Goal: Transaction & Acquisition: Purchase product/service

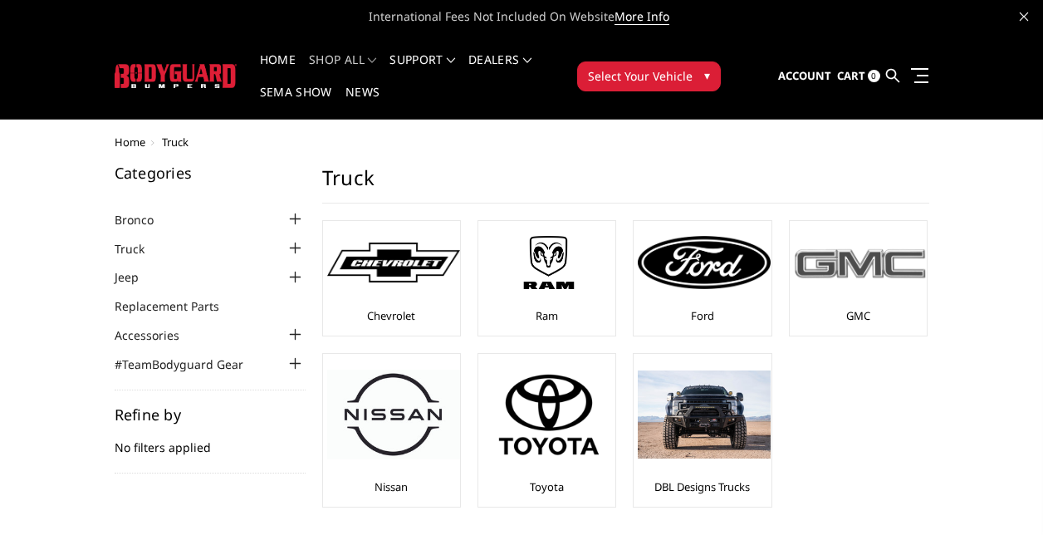
click at [840, 287] on div at bounding box center [860, 262] width 133 height 75
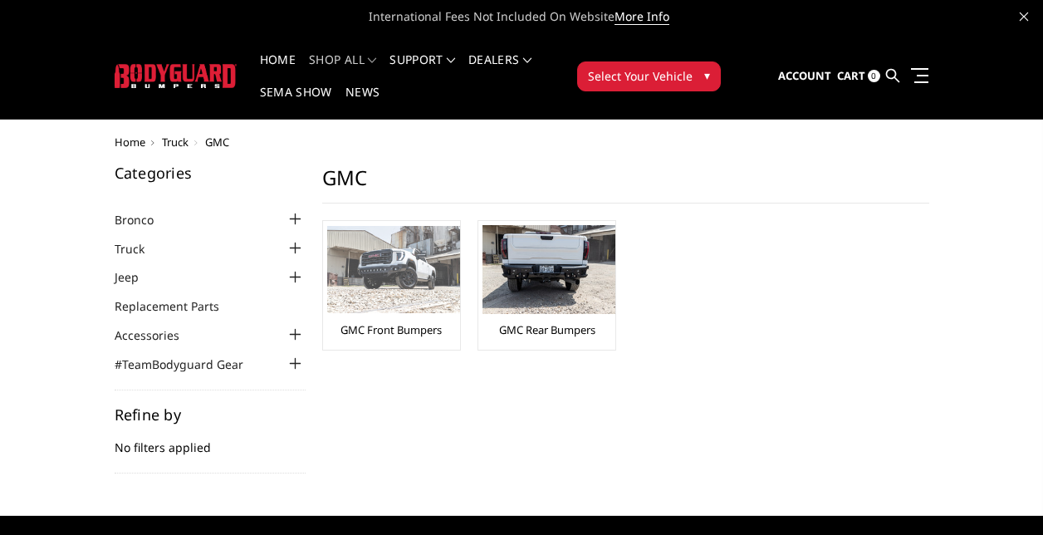
click at [383, 284] on img at bounding box center [393, 269] width 133 height 87
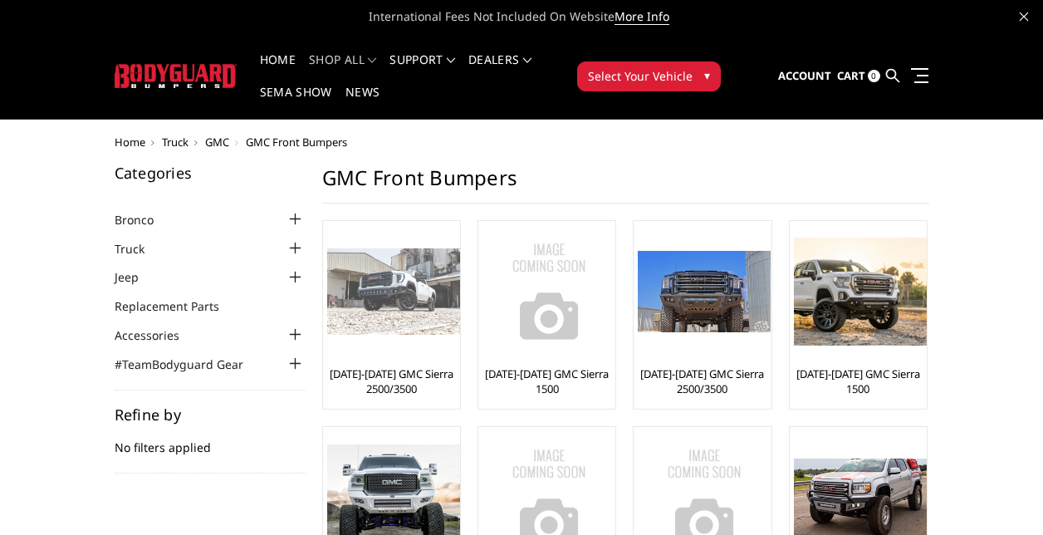
click at [392, 379] on link "[DATE]-[DATE] GMC Sierra 2500/3500" at bounding box center [391, 381] width 129 height 30
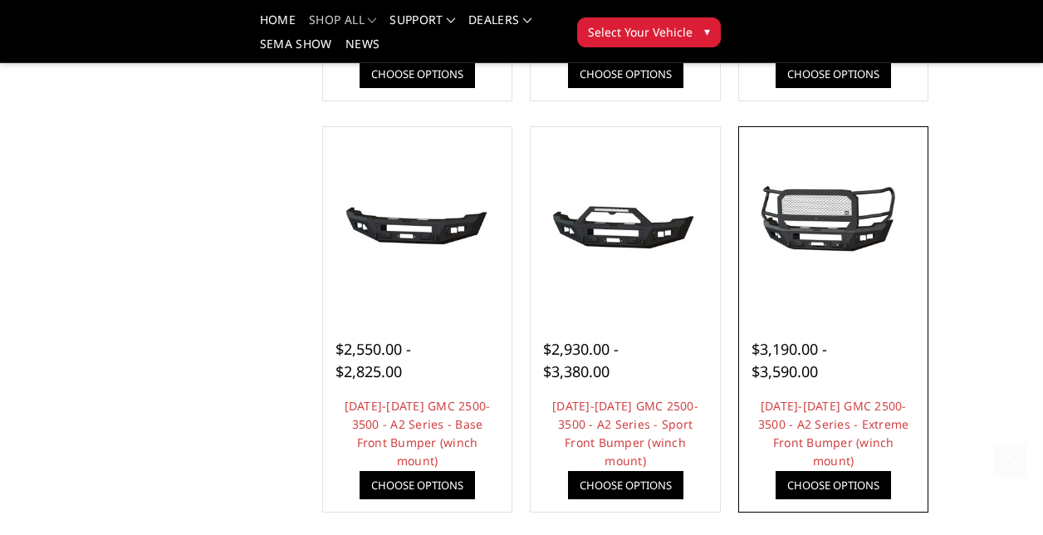
scroll to position [1079, 0]
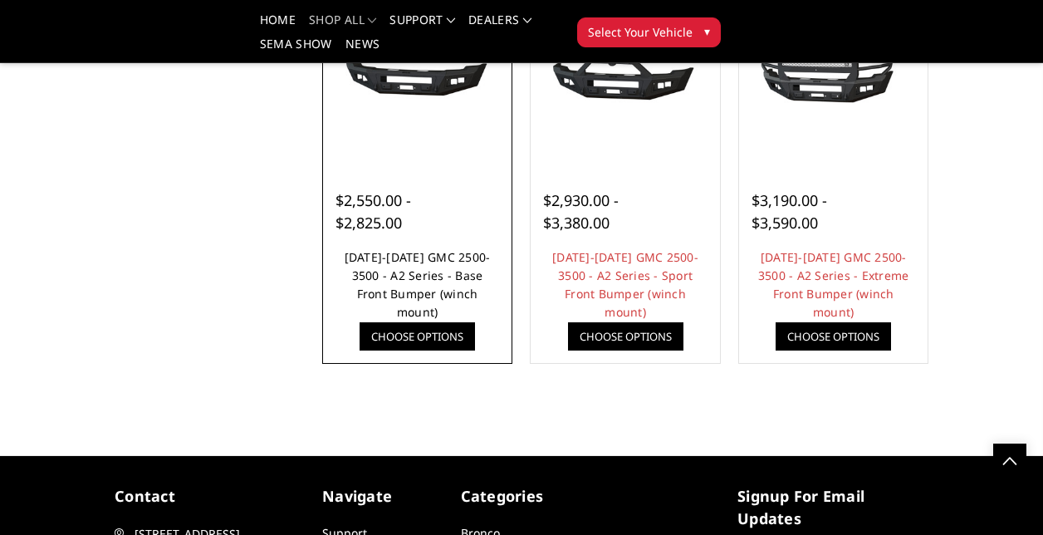
click at [409, 276] on link "2024-2025 GMC 2500-3500 - A2 Series - Base Front Bumper (winch mount)" at bounding box center [418, 284] width 146 height 71
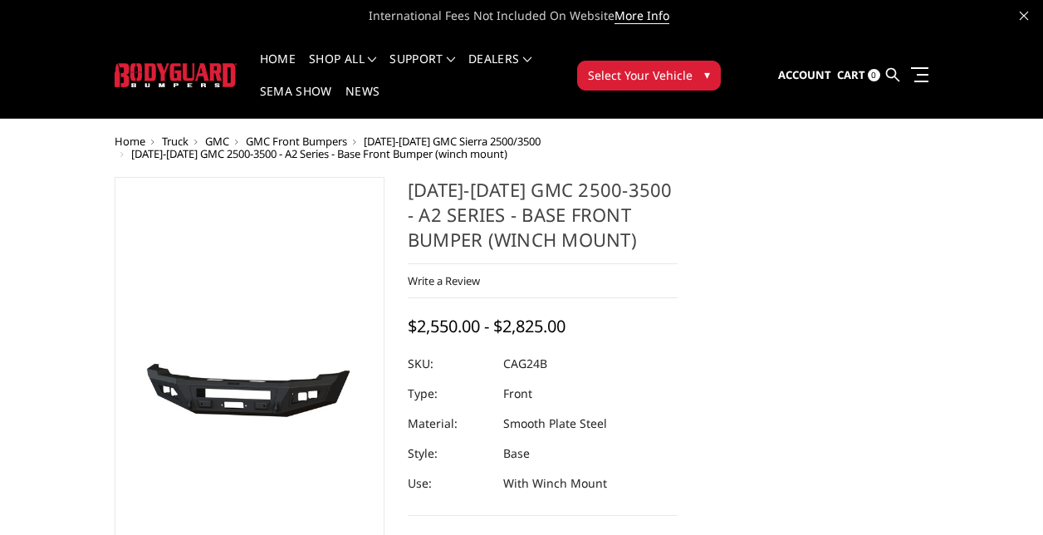
scroll to position [166, 0]
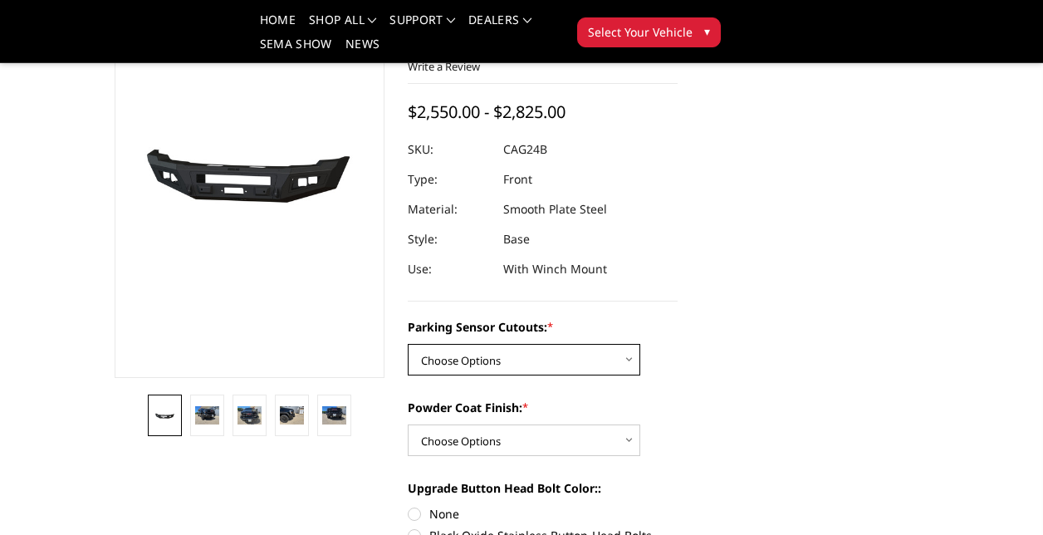
click at [569, 362] on select "Choose Options No - Without Parking Sensor Cutouts Yes - With Parking Sensor Cu…" at bounding box center [524, 360] width 232 height 32
select select "2157"
click at [408, 344] on select "Choose Options No - Without Parking Sensor Cutouts Yes - With Parking Sensor Cu…" at bounding box center [524, 360] width 232 height 32
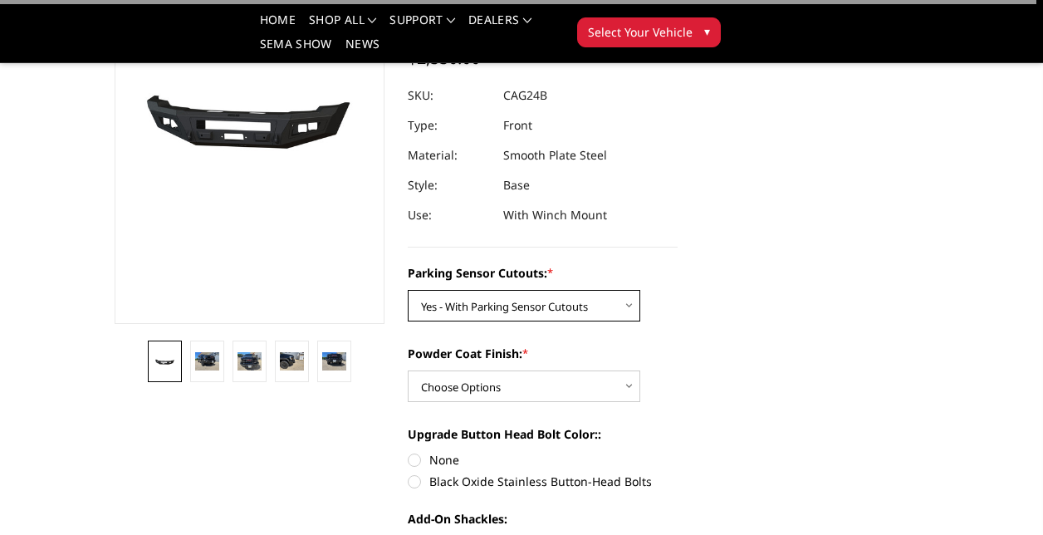
scroll to position [249, 0]
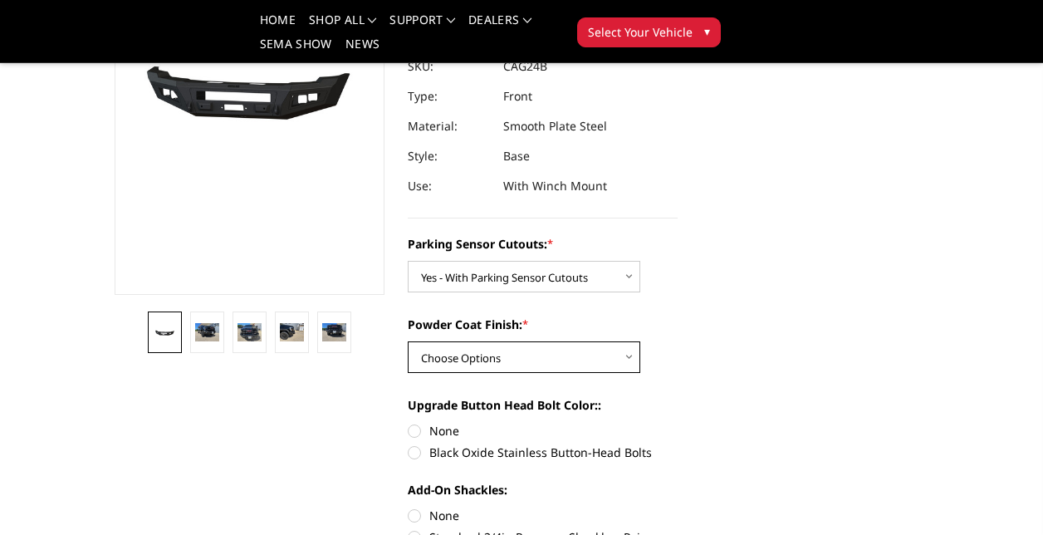
click at [516, 355] on select "Choose Options Bare Metal Textured Black Powder Coat" at bounding box center [524, 357] width 232 height 32
select select "2159"
click at [408, 341] on select "Choose Options Bare Metal Textured Black Powder Coat" at bounding box center [524, 357] width 232 height 32
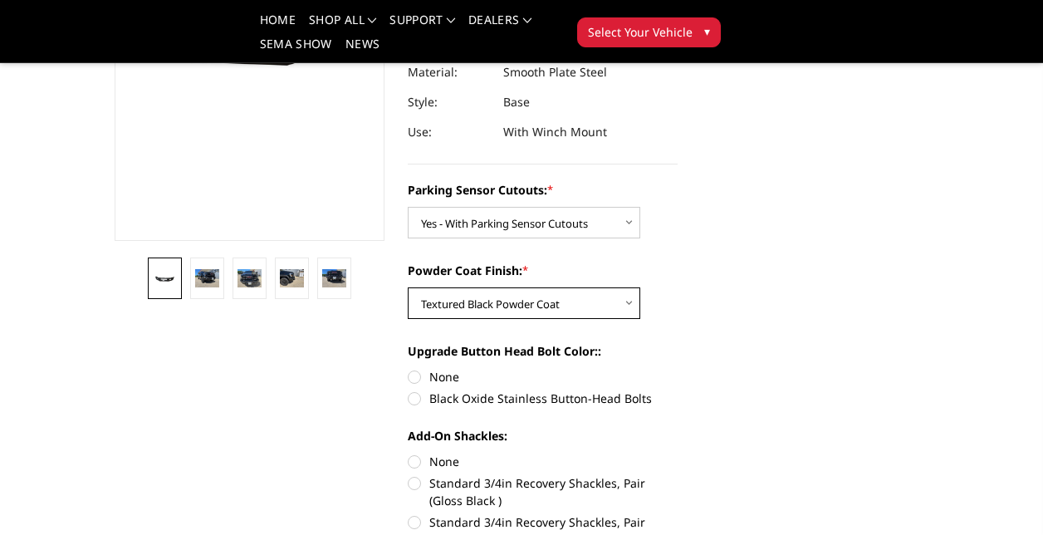
scroll to position [332, 0]
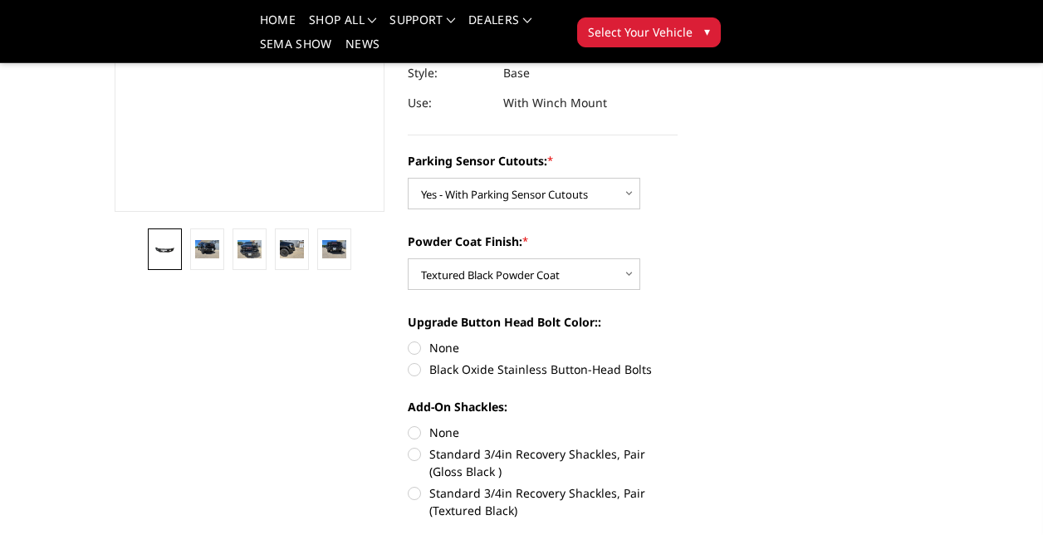
click at [416, 371] on label "Black Oxide Stainless Button-Head Bolts" at bounding box center [543, 368] width 270 height 17
click at [677, 340] on input "Black Oxide Stainless Button-Head Bolts" at bounding box center [677, 339] width 1 height 1
radio input "true"
click at [206, 247] on img at bounding box center [207, 249] width 24 height 18
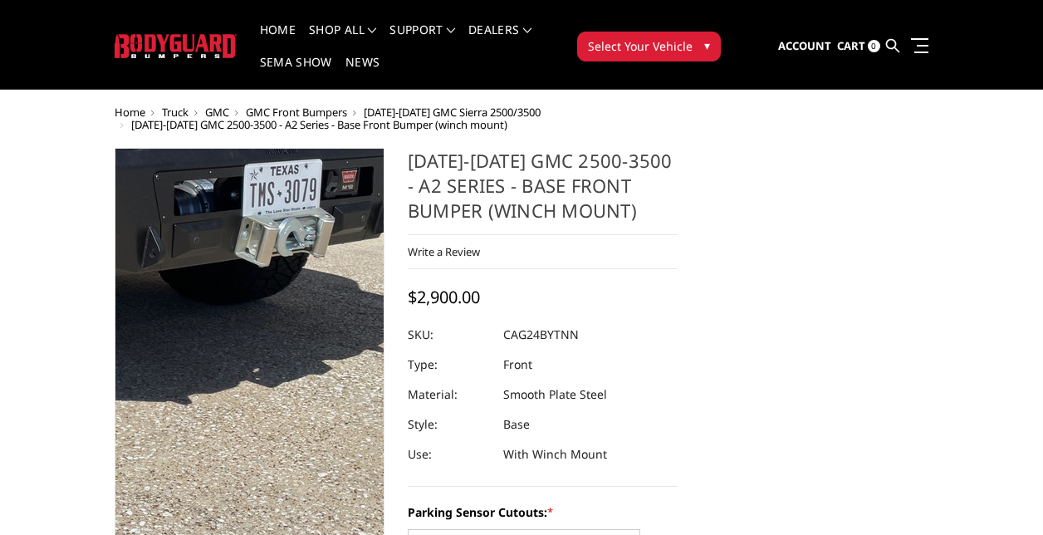
scroll to position [83, 0]
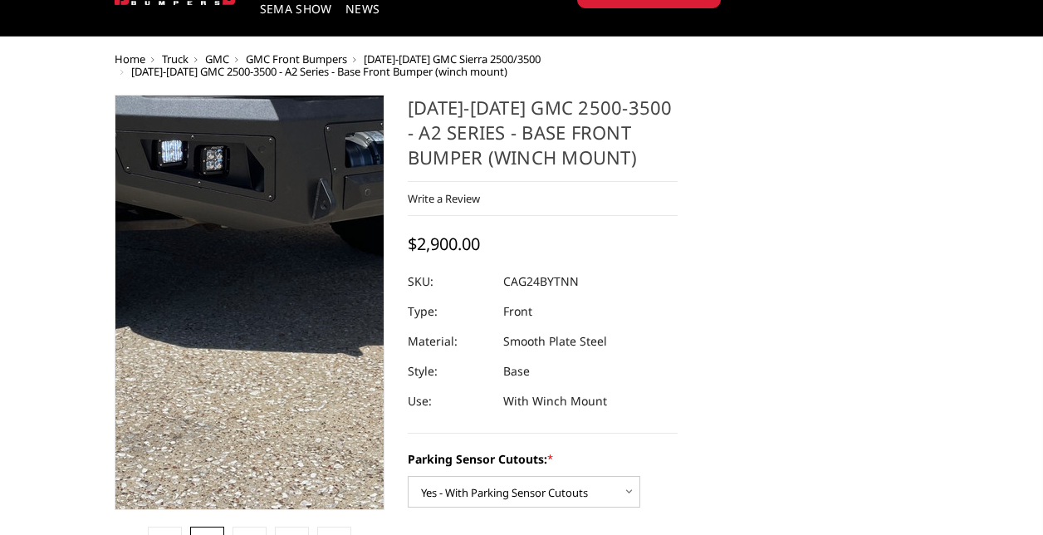
click at [272, 474] on img at bounding box center [210, 136] width 1063 height 797
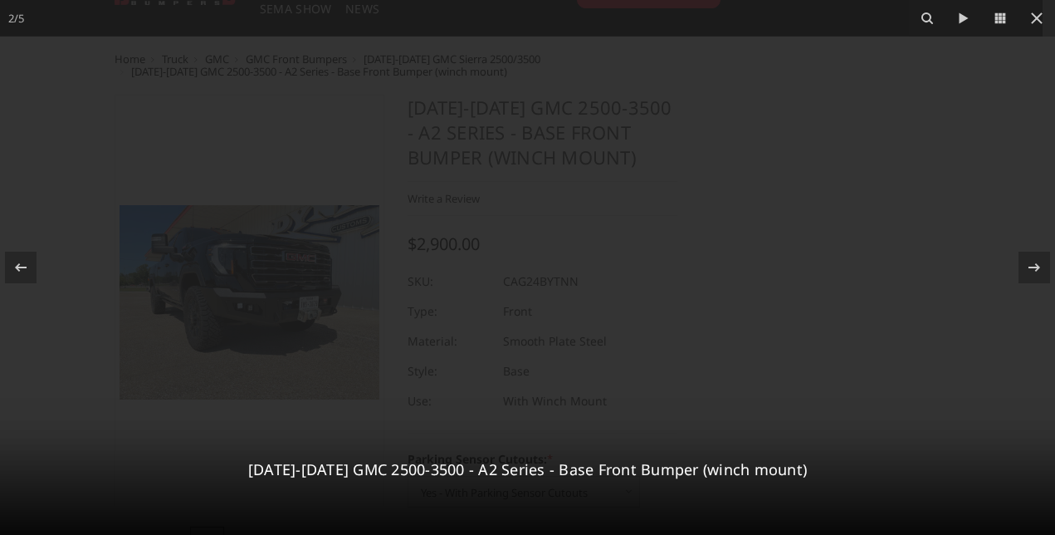
click at [267, 474] on h3 "[DATE]-[DATE] GMC 2500-3500 - A2 Series - Base Front Bumper (winch mount)" at bounding box center [528, 469] width 982 height 22
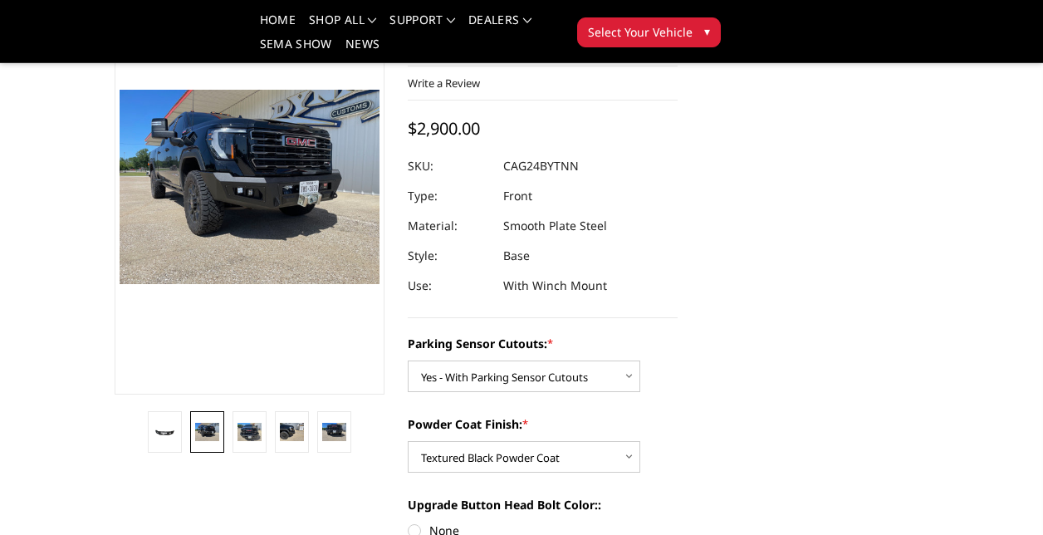
scroll to position [183, 0]
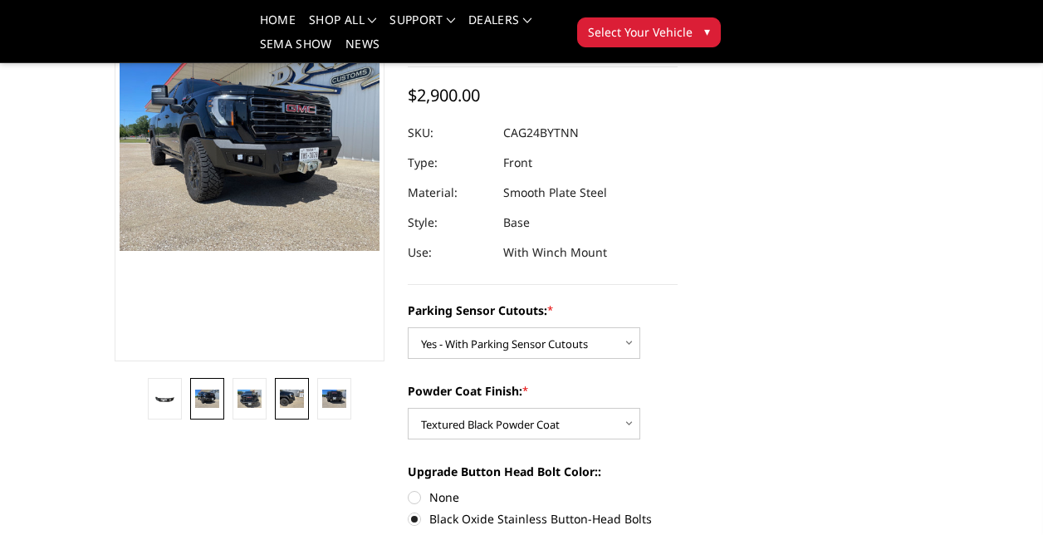
click at [296, 383] on link at bounding box center [292, 399] width 34 height 42
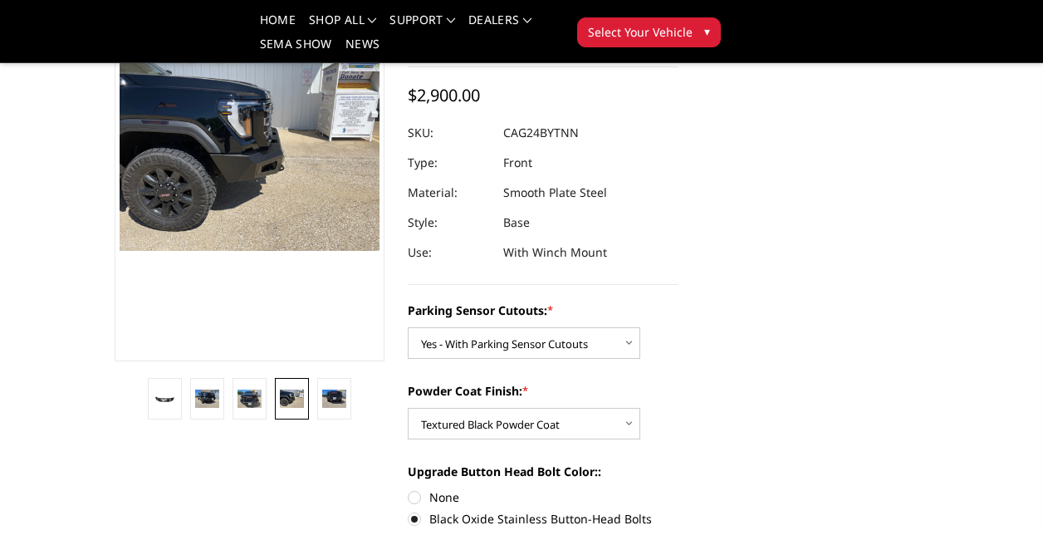
click at [296, 383] on link at bounding box center [292, 399] width 34 height 42
click at [333, 397] on img at bounding box center [334, 398] width 24 height 18
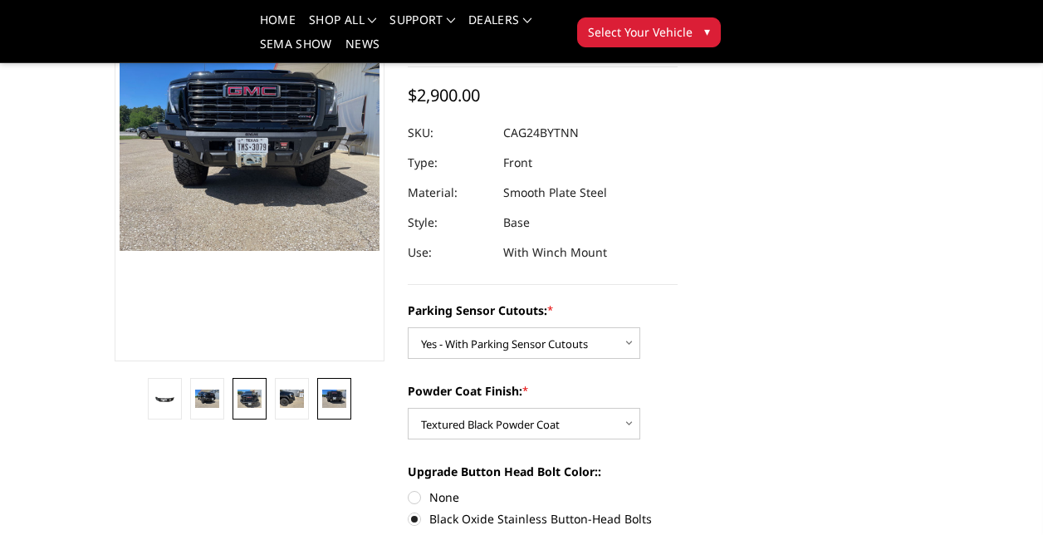
click at [256, 406] on img at bounding box center [249, 398] width 24 height 18
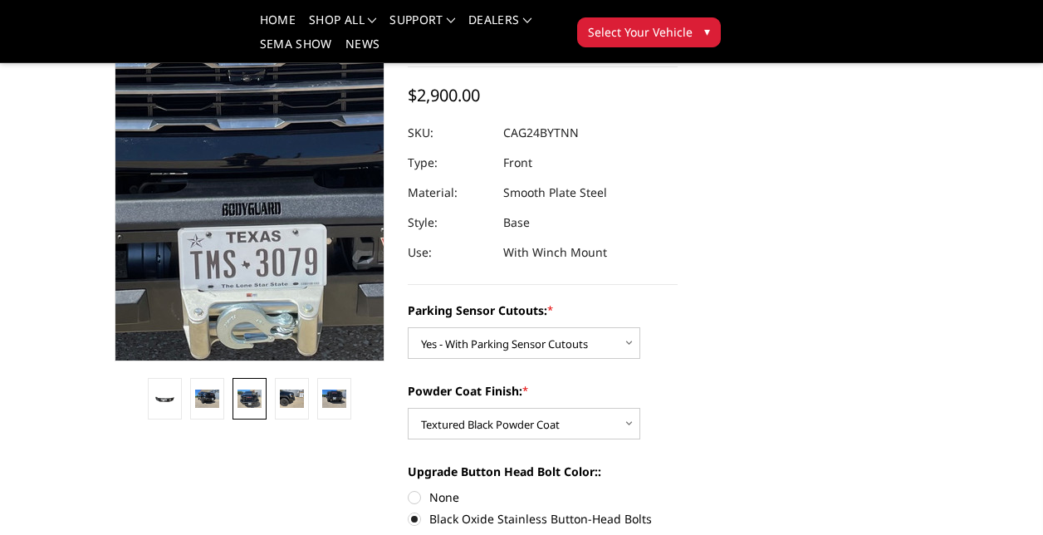
click at [251, 258] on img at bounding box center [246, 58] width 1063 height 797
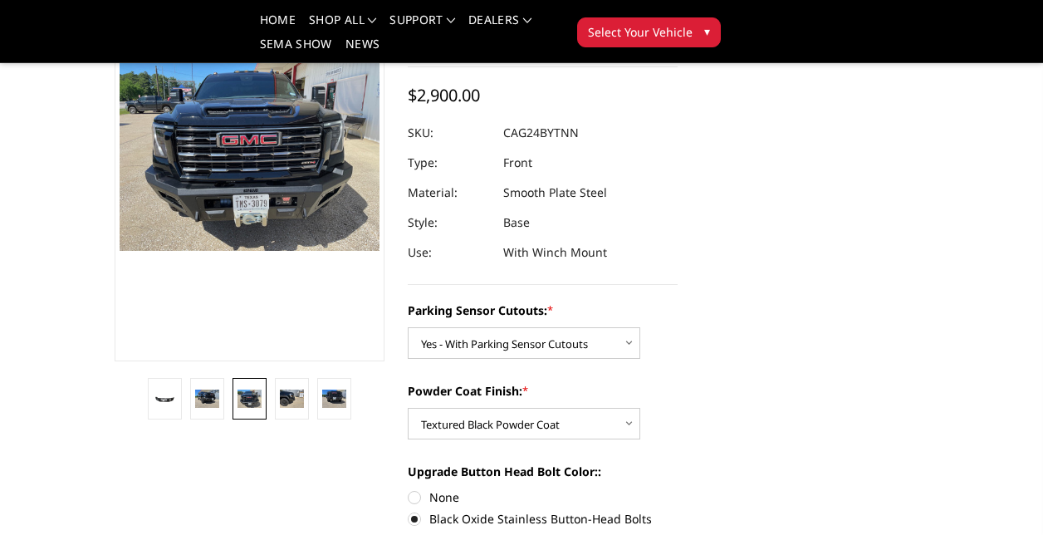
scroll to position [432, 0]
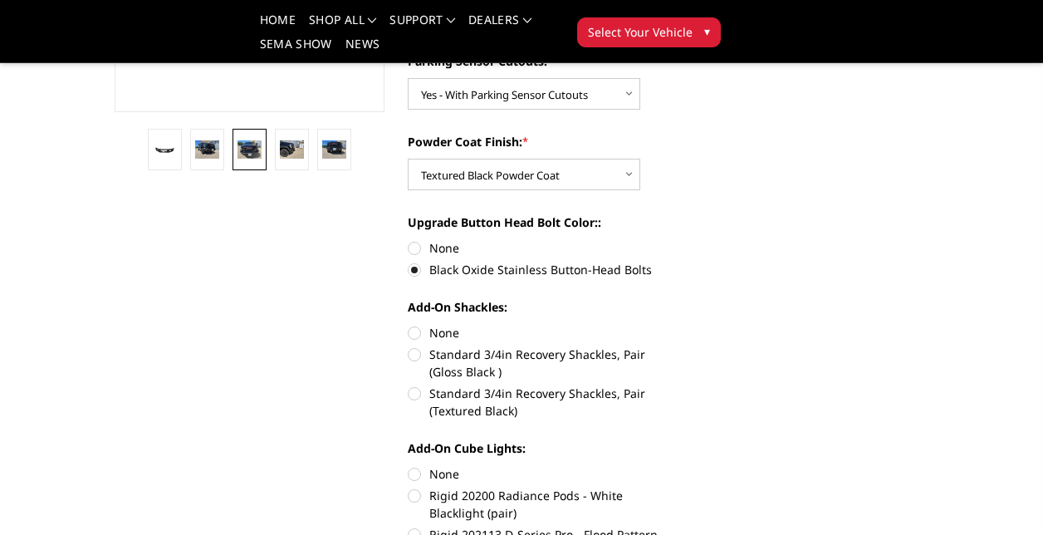
click at [412, 332] on label "None" at bounding box center [543, 332] width 270 height 17
click at [408, 325] on input "None" at bounding box center [408, 324] width 1 height 1
radio input "true"
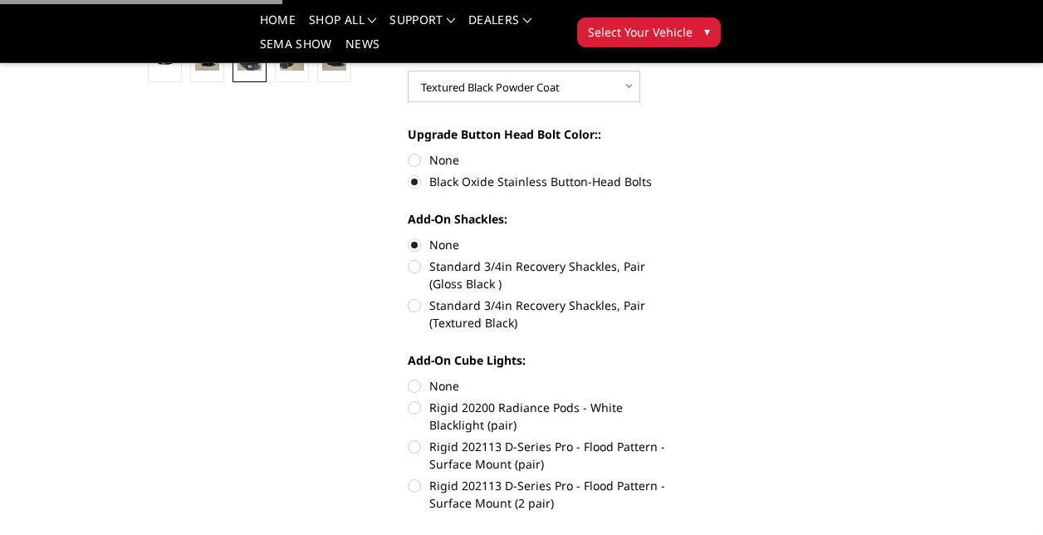
scroll to position [598, 0]
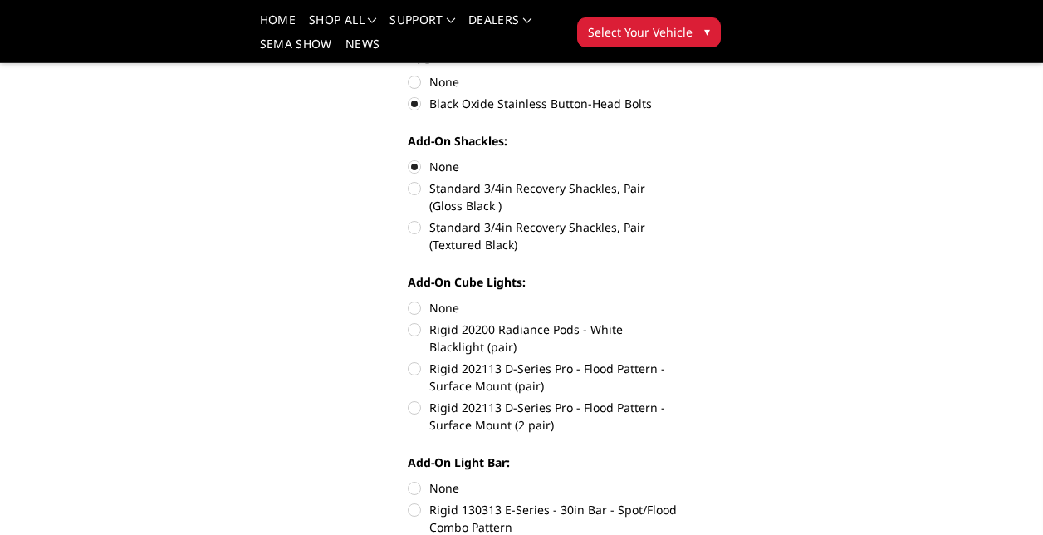
click at [415, 406] on label "Rigid 202113 D-Series Pro - Flood Pattern - Surface Mount (2 pair)" at bounding box center [543, 416] width 270 height 35
click at [677, 360] on input "Rigid 202113 D-Series Pro - Flood Pattern - Surface Mount (2 pair)" at bounding box center [677, 359] width 1 height 1
radio input "true"
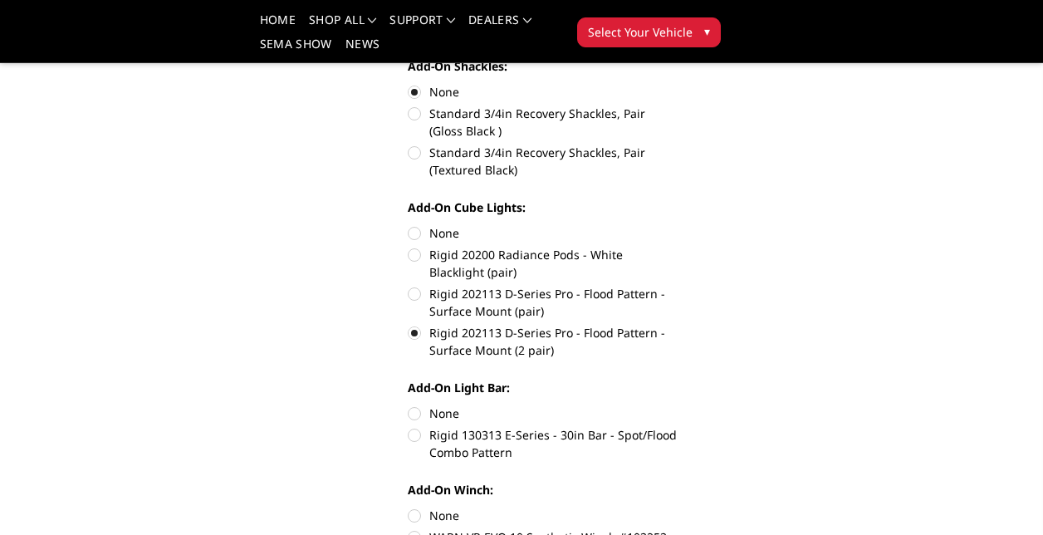
scroll to position [764, 0]
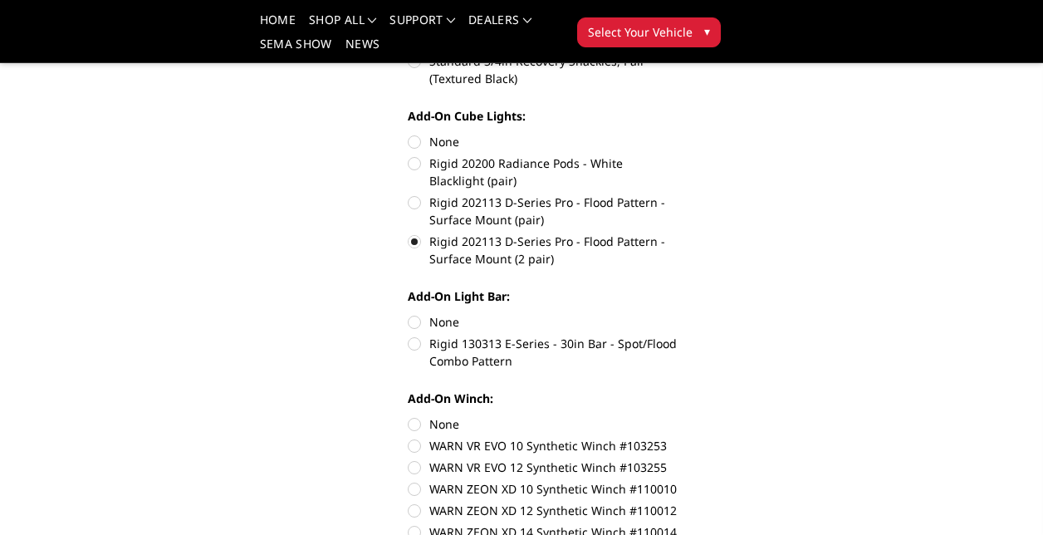
click at [413, 320] on label "None" at bounding box center [543, 321] width 270 height 17
click at [408, 314] on input "None" at bounding box center [408, 313] width 1 height 1
radio input "true"
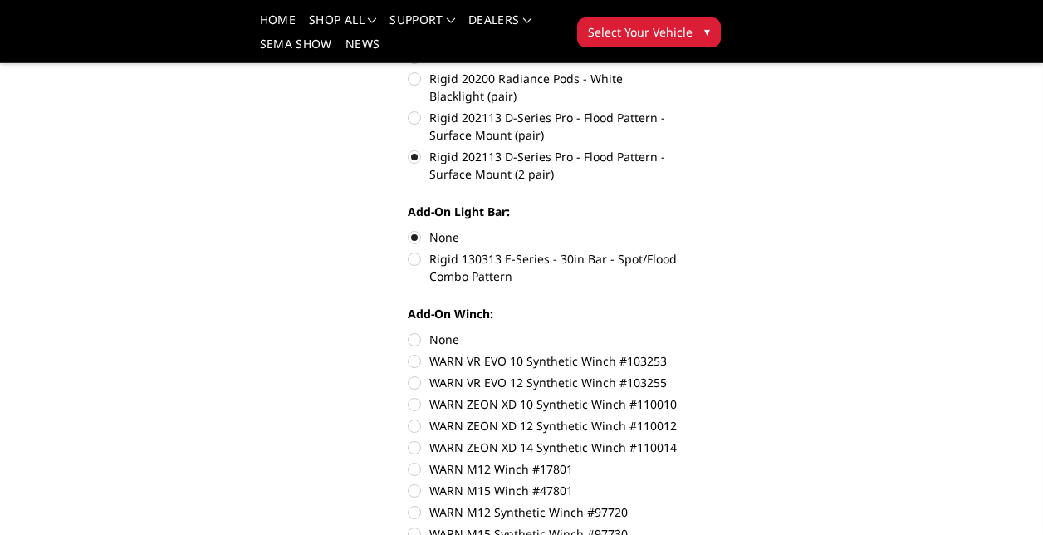
scroll to position [930, 0]
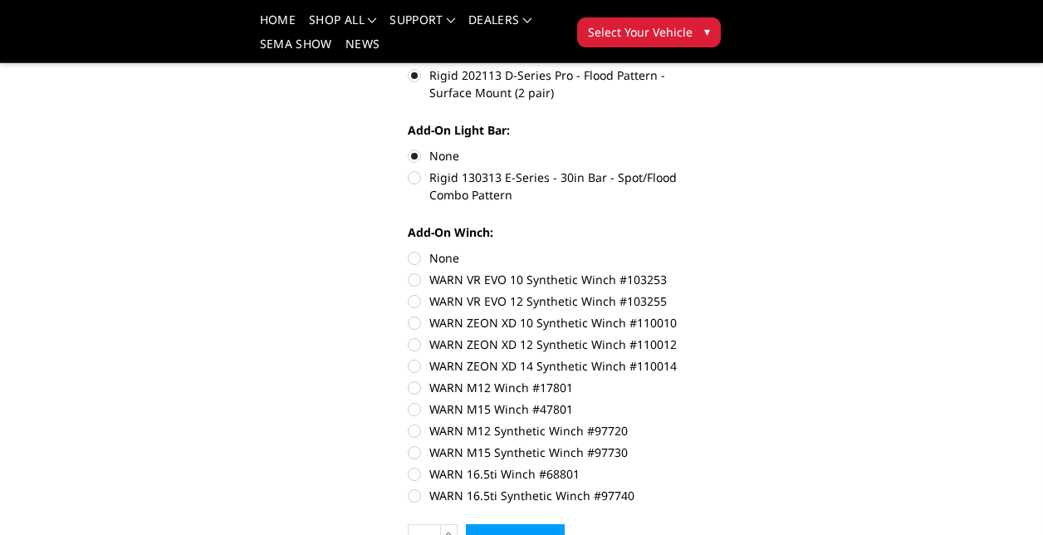
click at [414, 303] on label "WARN VR EVO 12 Synthetic Winch #103255" at bounding box center [543, 300] width 270 height 17
click at [677, 271] on input "WARN VR EVO 12 Synthetic Winch #103255" at bounding box center [677, 271] width 1 height 1
radio input "true"
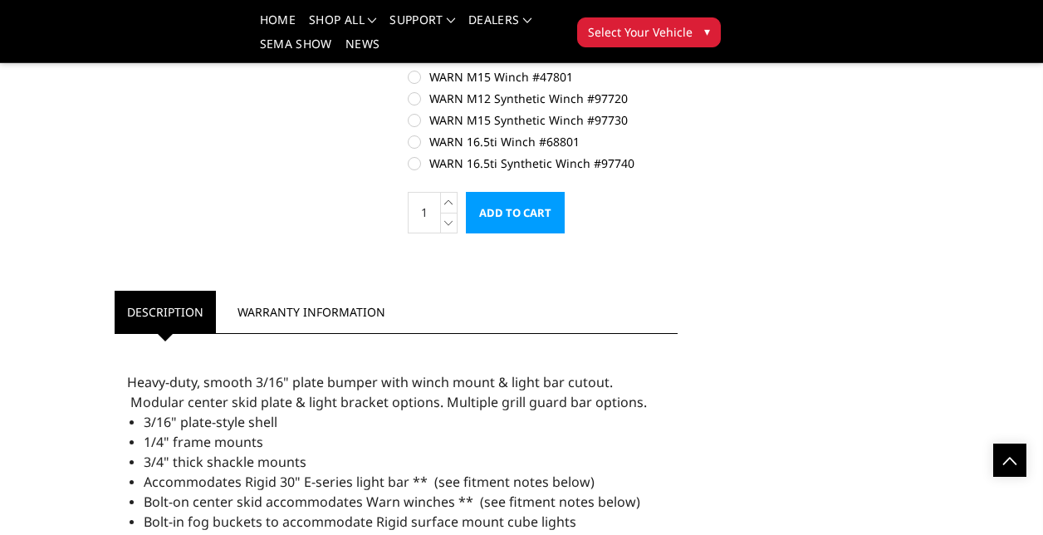
click at [522, 217] on input "Add to Cart" at bounding box center [515, 213] width 99 height 42
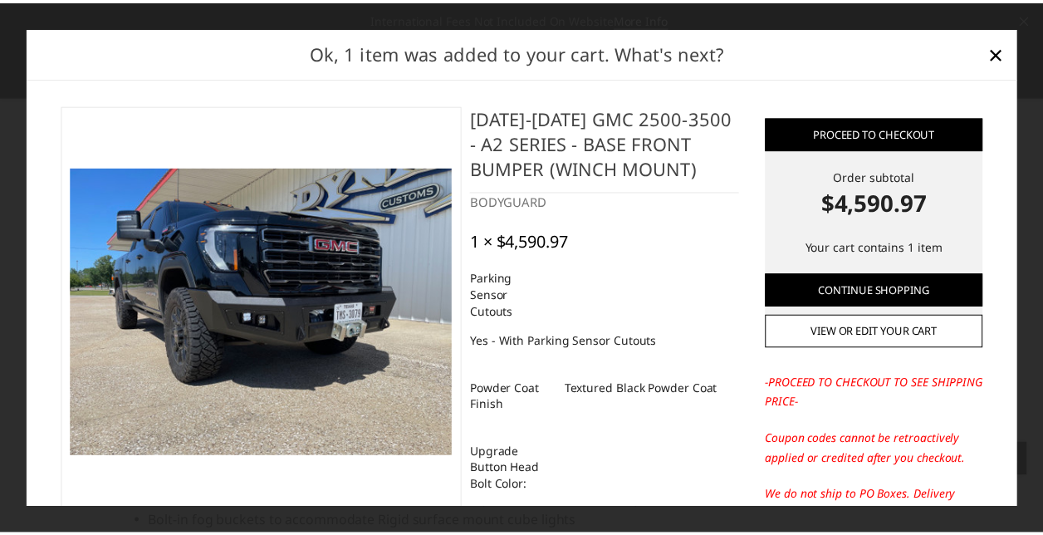
scroll to position [270, 0]
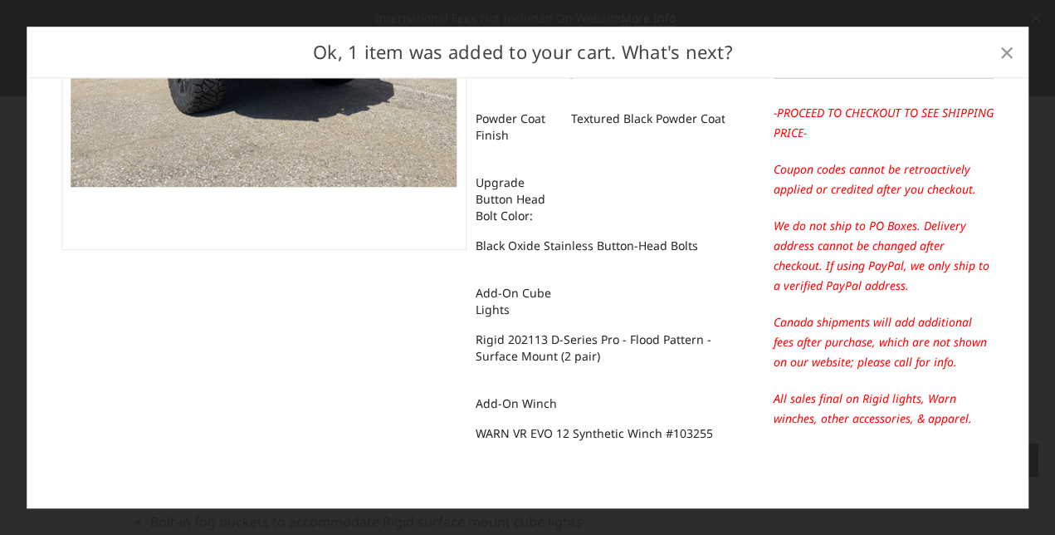
click at [1003, 51] on span "×" at bounding box center [1007, 52] width 15 height 36
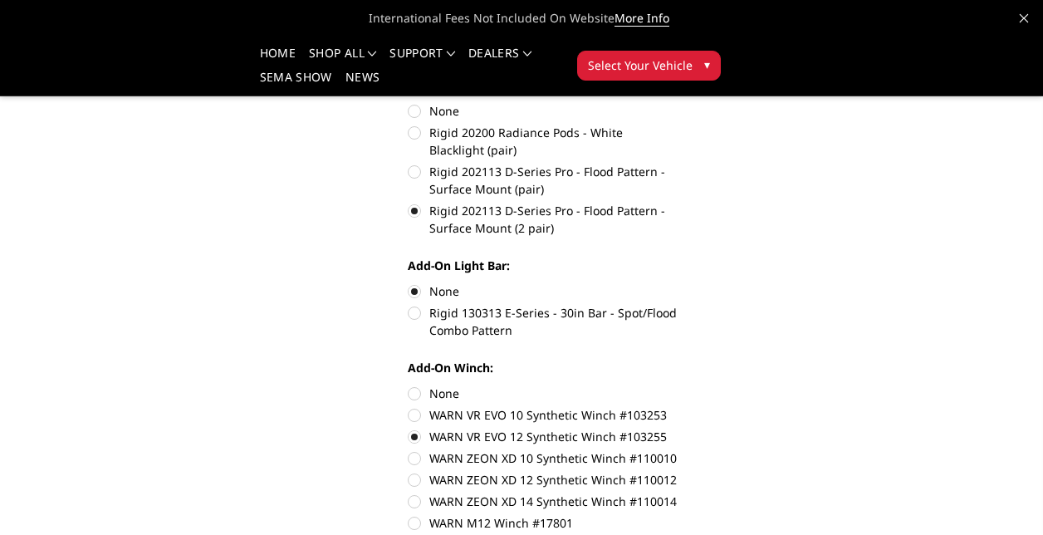
scroll to position [327, 0]
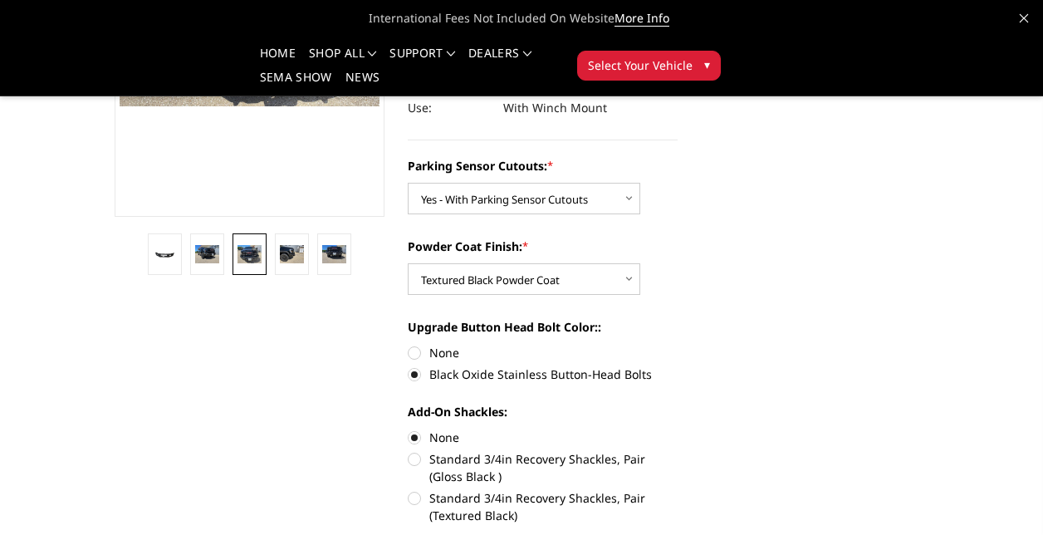
click at [415, 501] on label "Standard 3/4in Recovery Shackles, Pair (Textured Black)" at bounding box center [543, 506] width 270 height 35
click at [677, 451] on input "Standard 3/4in Recovery Shackles, Pair (Textured Black)" at bounding box center [677, 450] width 1 height 1
radio input "true"
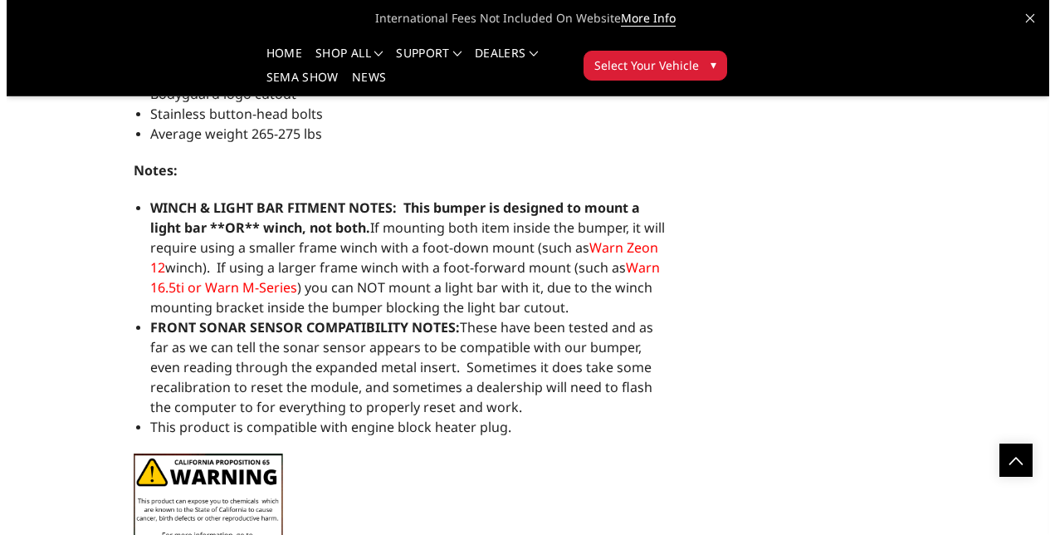
scroll to position [1262, 0]
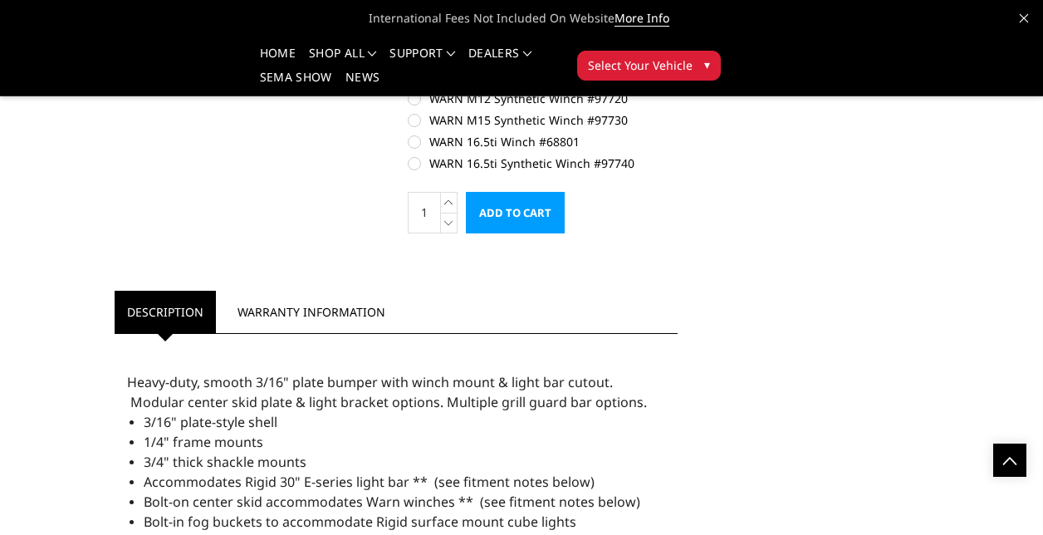
click at [515, 207] on input "Add to Cart" at bounding box center [515, 213] width 99 height 42
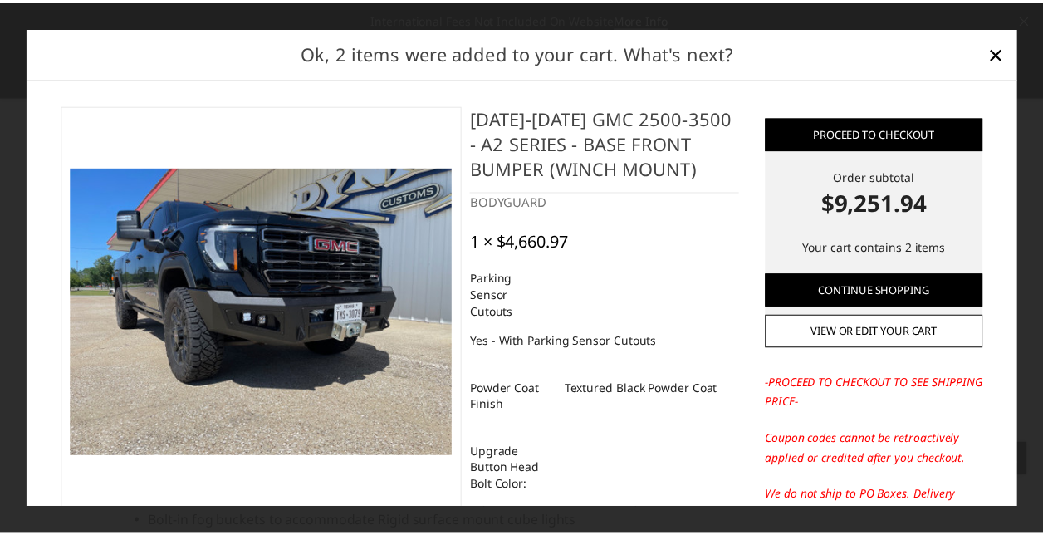
scroll to position [371, 0]
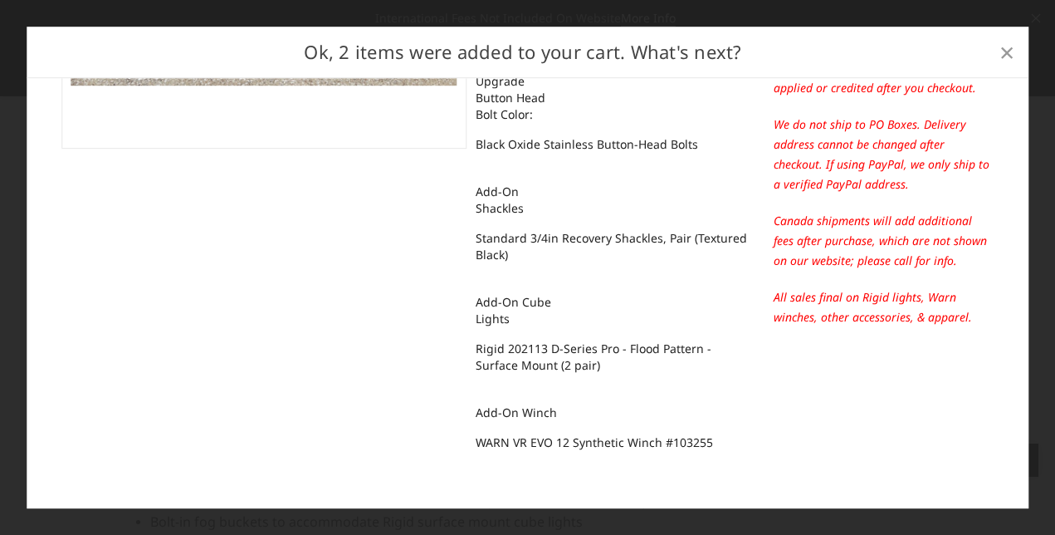
click at [1007, 46] on span "×" at bounding box center [1007, 52] width 15 height 36
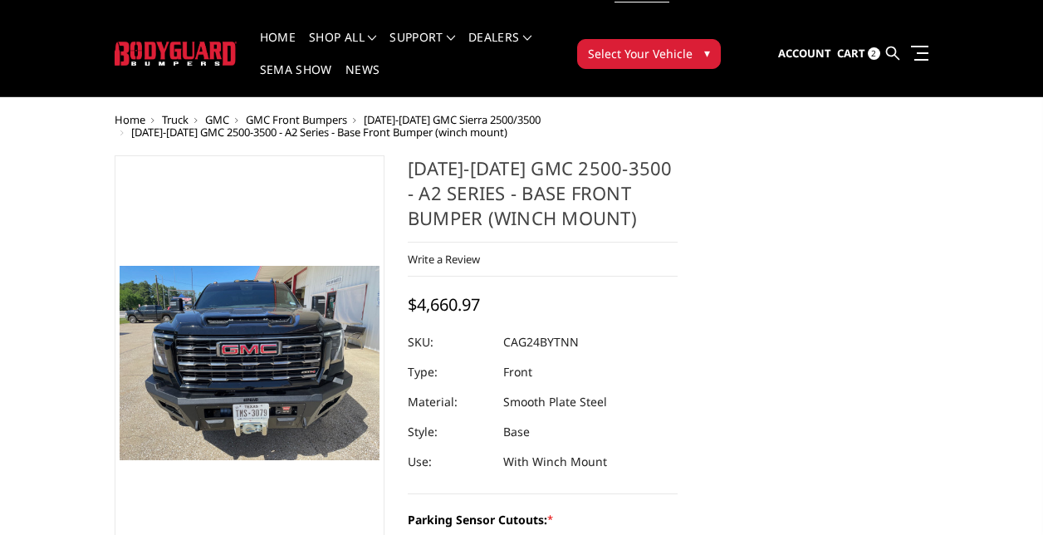
scroll to position [0, 0]
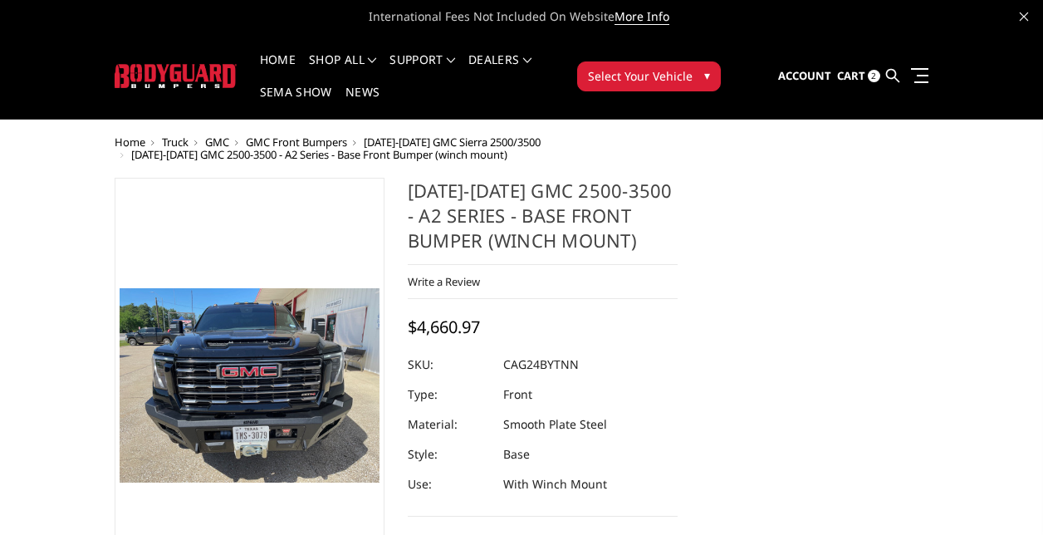
click at [845, 69] on span "Cart" at bounding box center [851, 75] width 28 height 15
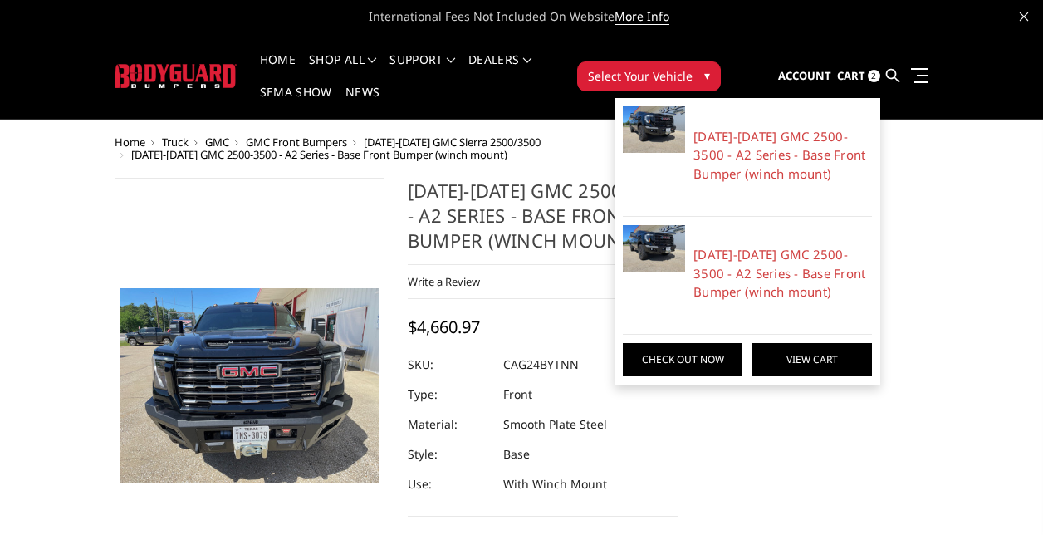
click at [846, 353] on link "View Cart" at bounding box center [811, 359] width 120 height 33
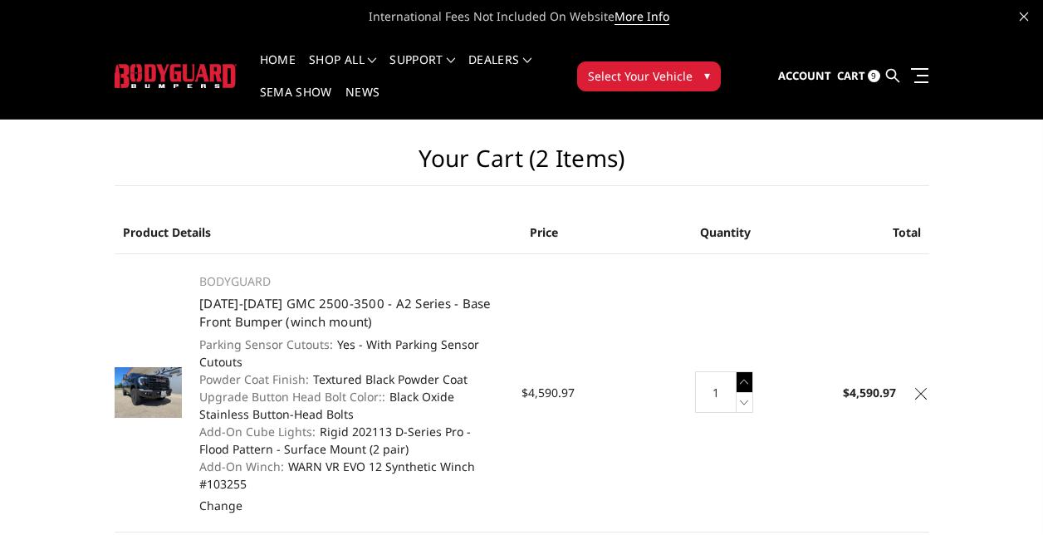
click at [744, 384] on icon at bounding box center [744, 381] width 17 height 21
click at [743, 382] on icon at bounding box center [744, 381] width 17 height 21
